Goal: Transaction & Acquisition: Purchase product/service

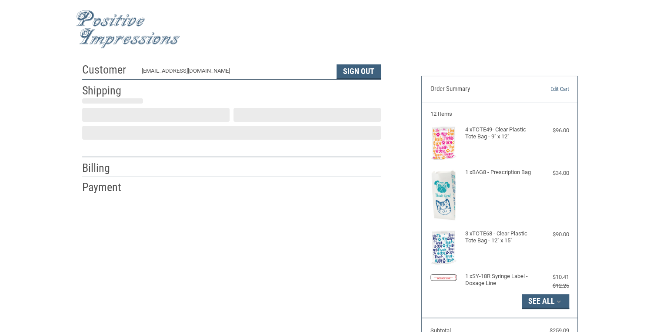
select select "IN"
select select "US"
type input "[GEOGRAPHIC_DATA], [US_STATE]"
select select "IN"
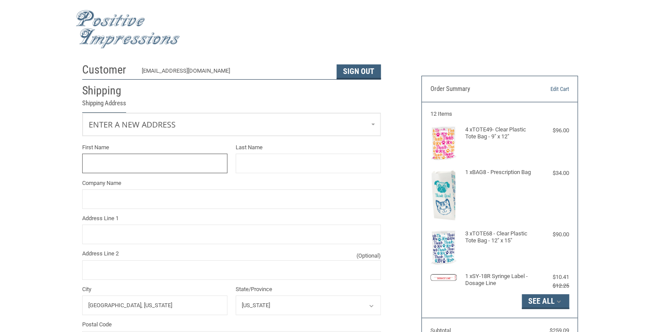
scroll to position [13, 0]
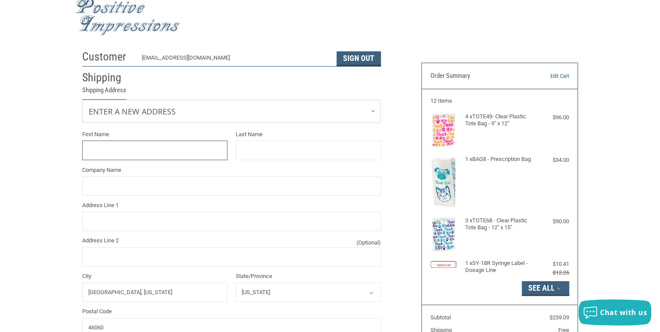
click at [191, 148] on input "First Name" at bounding box center [154, 151] width 145 height 20
type input "[PERSON_NAME]"
type input "161888 VIP Animal Care PC"
type input "[STREET_ADDRESS]"
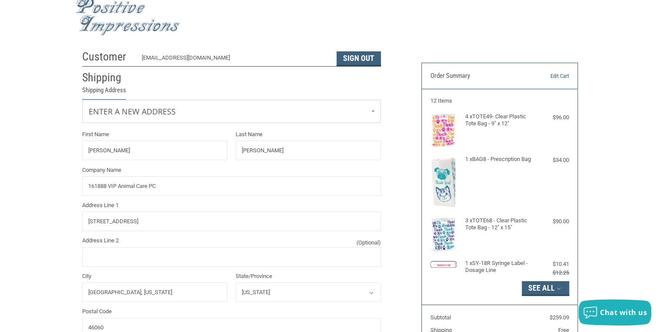
type input "3176780764"
type input "[PERSON_NAME]"
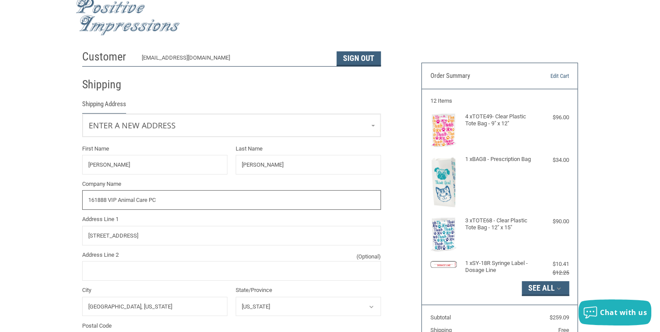
drag, startPoint x: 107, startPoint y: 200, endPoint x: 83, endPoint y: 201, distance: 24.4
click at [83, 201] on input "161888 VIP Animal Care PC" at bounding box center [231, 200] width 299 height 20
click at [90, 200] on input "VIP ANIMAL CARE PC" at bounding box center [231, 200] width 299 height 20
click at [89, 200] on input "VIP ANIMAL CARE PC" at bounding box center [231, 200] width 299 height 20
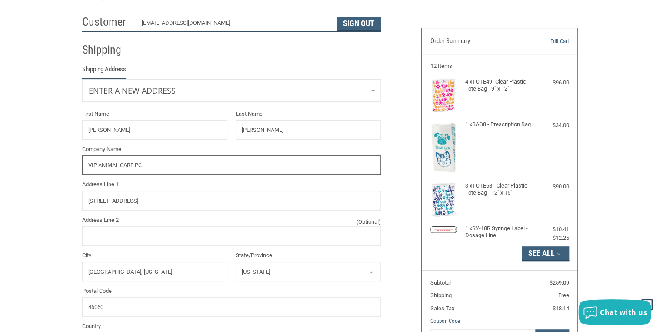
scroll to position [83, 0]
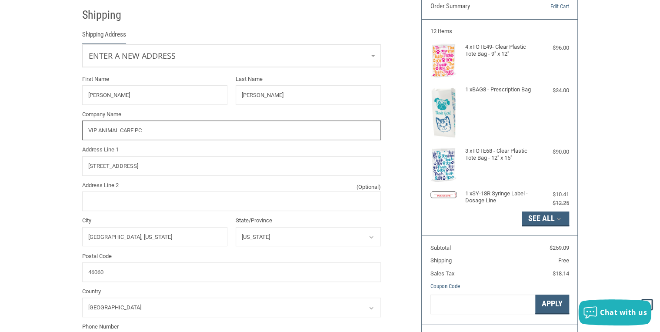
type input "VIP ANIMAL CARE PC"
click at [150, 235] on input "[GEOGRAPHIC_DATA], [US_STATE]" at bounding box center [154, 237] width 145 height 20
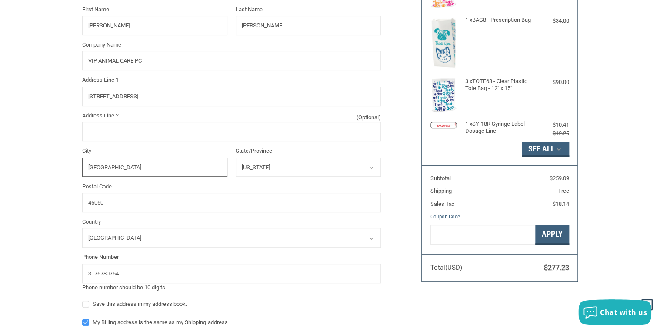
scroll to position [187, 0]
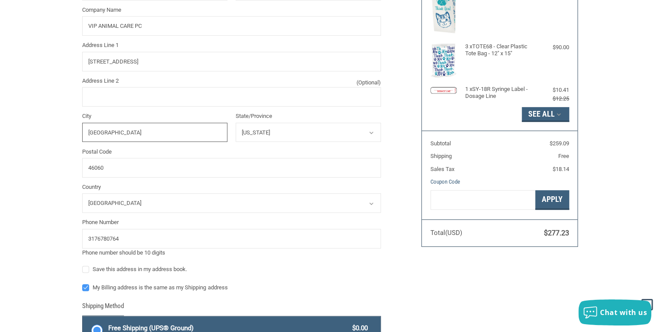
type input "[GEOGRAPHIC_DATA]"
click at [125, 239] on input "3176780764" at bounding box center [231, 239] width 299 height 20
click at [161, 241] on input "3177733232" at bounding box center [231, 239] width 299 height 20
type input "3177733232"
click at [212, 254] on div "Phone number should be 10 digits" at bounding box center [231, 252] width 299 height 9
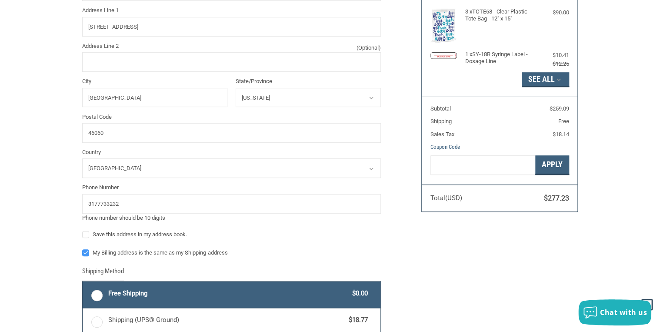
scroll to position [257, 0]
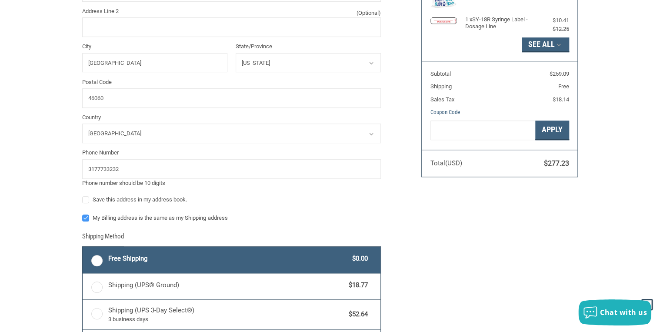
click at [87, 202] on label "Save this address in my address book." at bounding box center [231, 199] width 299 height 7
click at [83, 196] on input "Save this address in my address book." at bounding box center [82, 195] width 0 height 0
checkbox input "true"
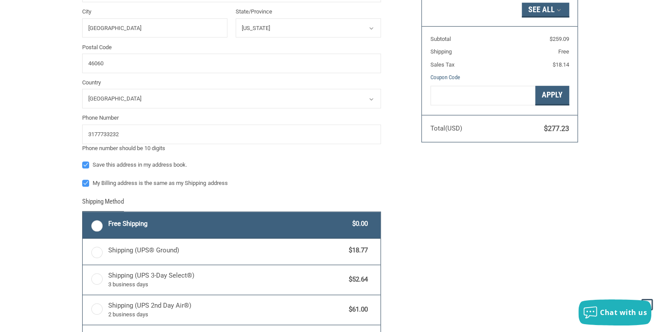
scroll to position [326, 0]
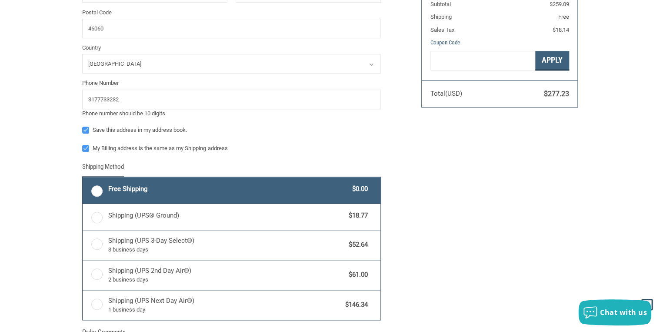
click at [95, 194] on label "Free Shipping $0.00" at bounding box center [232, 190] width 298 height 26
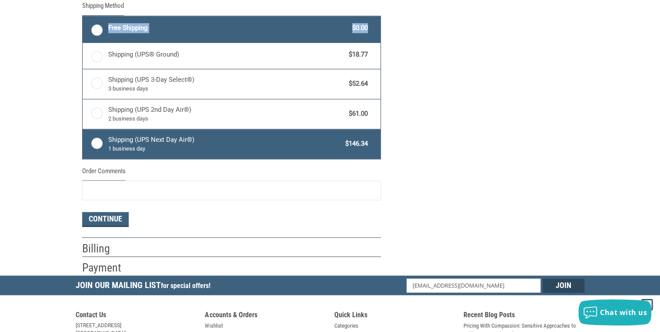
scroll to position [522, 0]
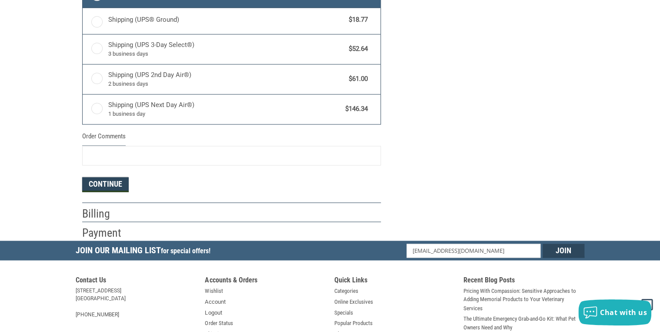
click at [93, 178] on button "Continue" at bounding box center [105, 184] width 47 height 15
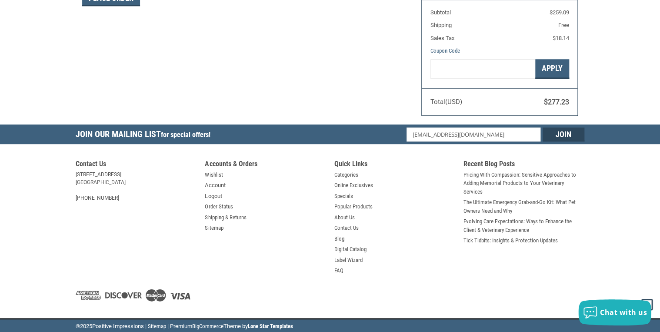
scroll to position [143, 0]
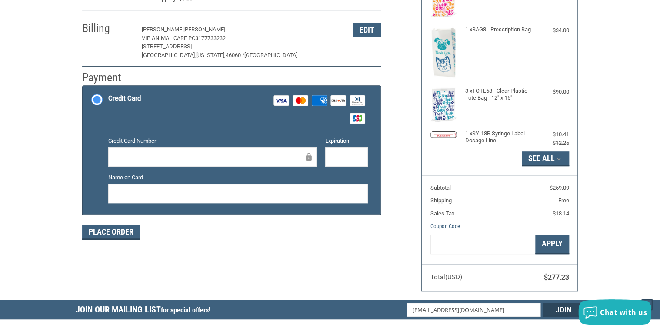
click at [280, 101] on icon at bounding box center [280, 100] width 11 height 3
click at [83, 87] on input "Credit Card Visa Master Amex Discover Diners Club JCB" at bounding box center [83, 87] width 0 height 0
click at [226, 164] on div at bounding box center [212, 157] width 209 height 20
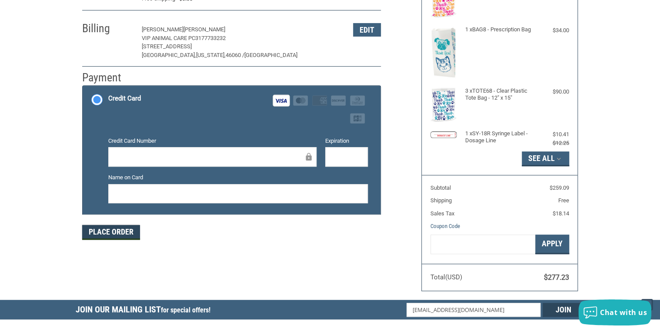
click at [124, 235] on button "Place Order" at bounding box center [111, 232] width 58 height 15
